Goal: Transaction & Acquisition: Subscribe to service/newsletter

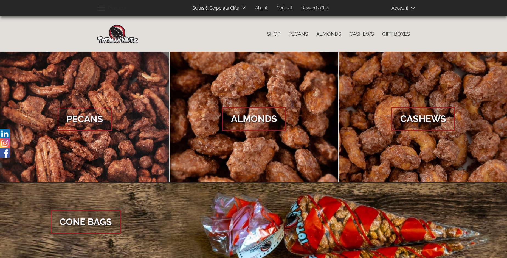
scroll to position [820, 0]
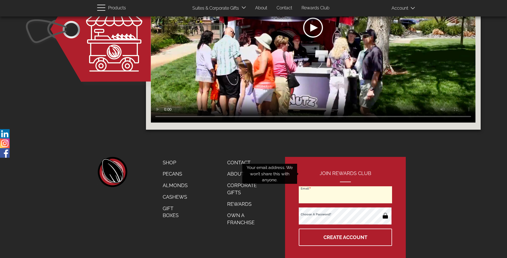
click at [346, 186] on input "Email" at bounding box center [345, 194] width 93 height 17
type input "jessica.reed.amit@gmail.com"
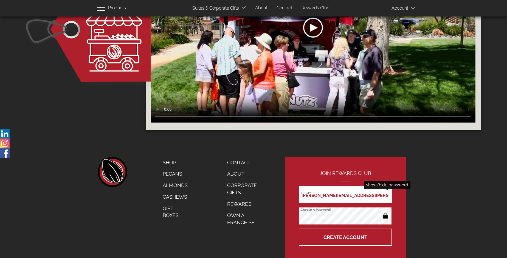
click at [385, 212] on button "button" at bounding box center [385, 216] width 11 height 9
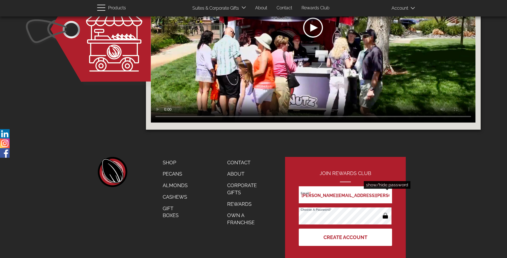
click at [346, 228] on button "Create Account" at bounding box center [345, 236] width 93 height 17
